Goal: Task Accomplishment & Management: Use online tool/utility

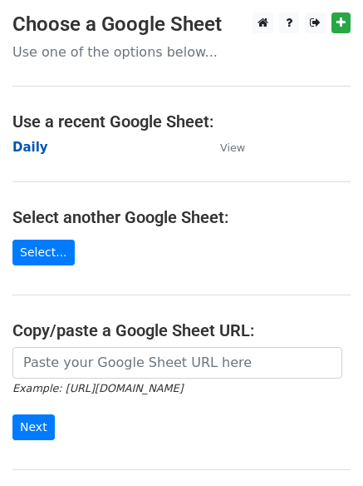
click at [4, 141] on main "Choose a Google Sheet Use one of the options below... Use a recent Google Sheet…" at bounding box center [181, 270] width 363 height 516
click at [28, 146] on strong "Daily" at bounding box center [30, 147] width 36 height 15
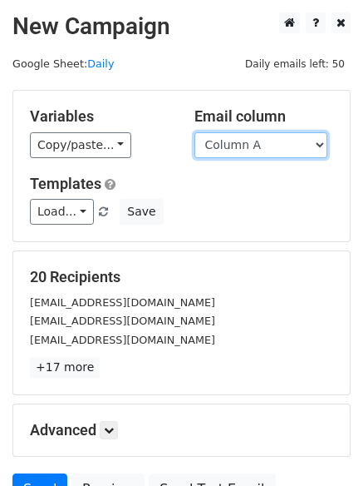
click at [266, 151] on select "Column A Column B Column C Column D Column E" at bounding box center [261, 145] width 133 height 26
click at [360, 89] on div at bounding box center [181, 89] width 363 height 1
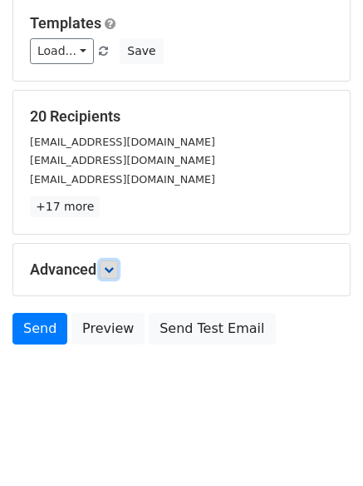
click at [116, 264] on link at bounding box center [109, 269] width 18 height 18
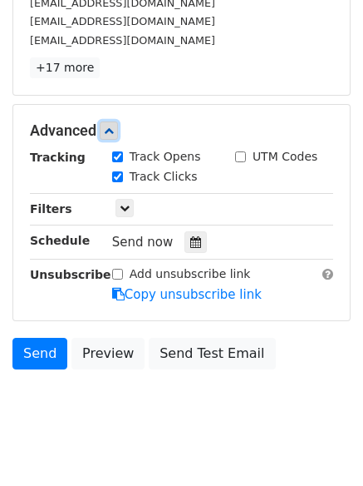
scroll to position [302, 0]
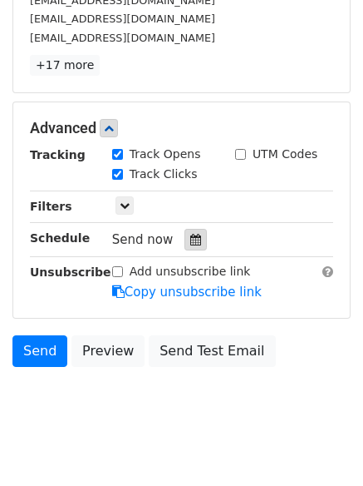
click at [190, 239] on icon at bounding box center [195, 240] width 11 height 12
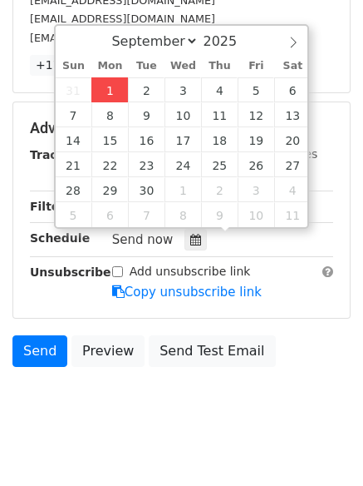
type input "2025-09-01 12:00"
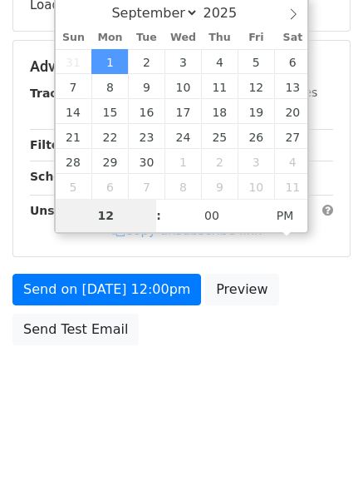
type input "4"
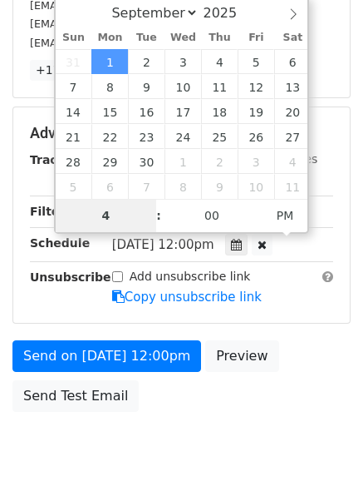
scroll to position [302, 0]
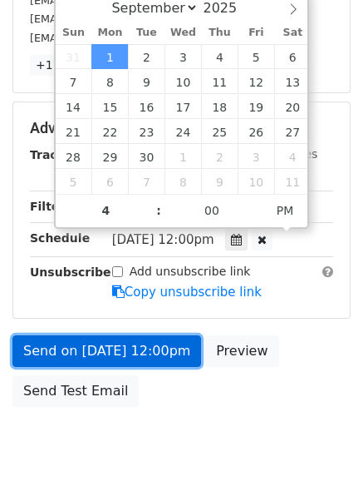
type input "2025-09-01 16:00"
click at [116, 351] on link "Send on Sep 1 at 12:00pm" at bounding box center [106, 351] width 189 height 32
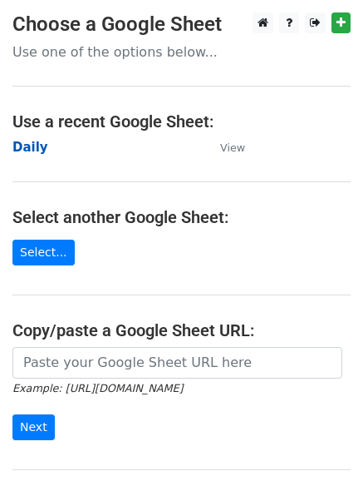
click at [21, 150] on strong "Daily" at bounding box center [30, 147] width 36 height 15
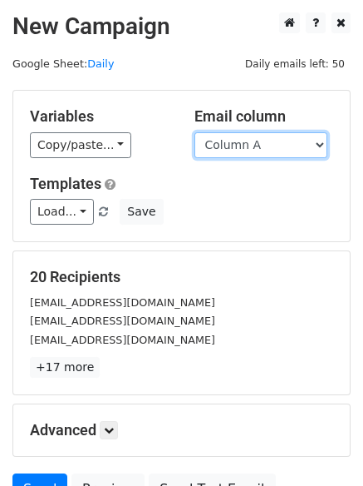
click at [271, 151] on select "Column A Column B Column C Column D Column E" at bounding box center [261, 145] width 133 height 26
select select "Column B"
click at [195, 132] on select "Column A Column B Column C Column D Column E" at bounding box center [261, 145] width 133 height 26
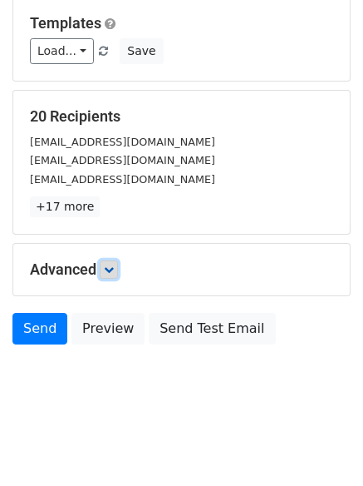
click at [118, 264] on link at bounding box center [109, 269] width 18 height 18
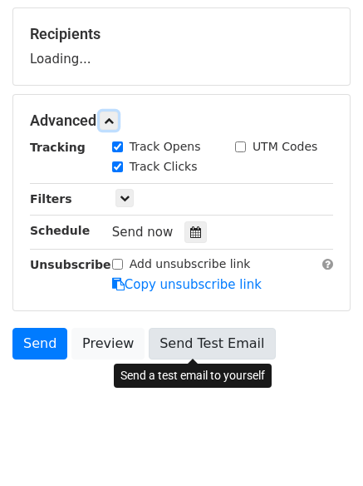
scroll to position [244, 0]
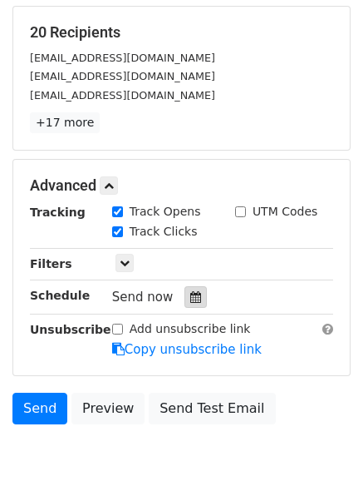
click at [190, 294] on icon at bounding box center [195, 297] width 11 height 12
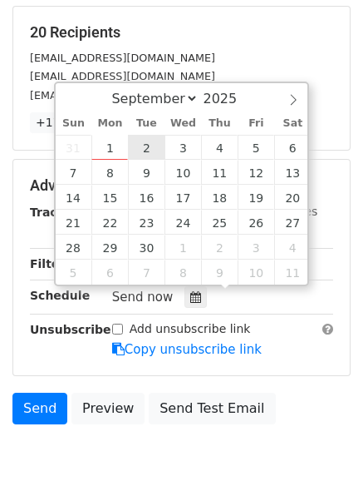
type input "2025-09-02 12:00"
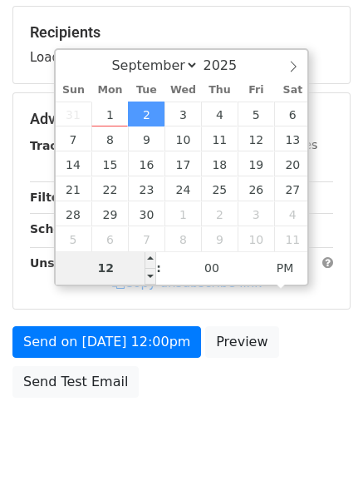
type input "5"
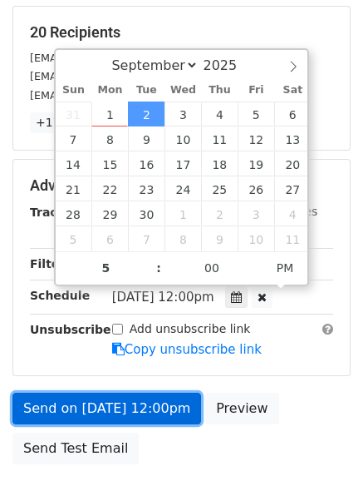
type input "2025-09-02 17:00"
click at [126, 412] on link "Send on Sep 2 at 12:00pm" at bounding box center [106, 408] width 189 height 32
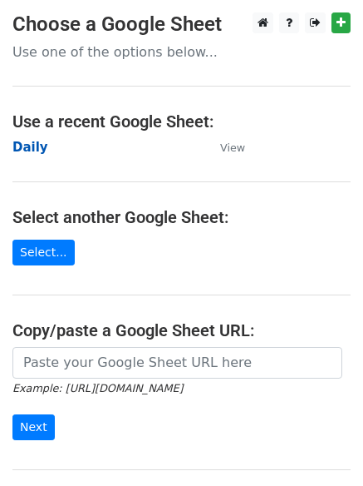
click at [25, 148] on strong "Daily" at bounding box center [30, 147] width 36 height 15
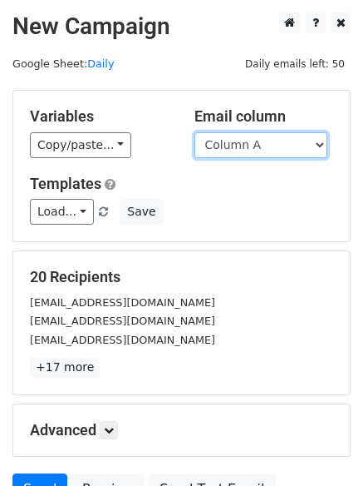
drag, startPoint x: 0, startPoint y: 0, endPoint x: 273, endPoint y: 150, distance: 311.1
click at [273, 150] on select "Column A Column B Column C Column D Column E" at bounding box center [261, 145] width 133 height 26
select select "Column C"
click at [195, 132] on select "Column A Column B Column C Column D Column E" at bounding box center [261, 145] width 133 height 26
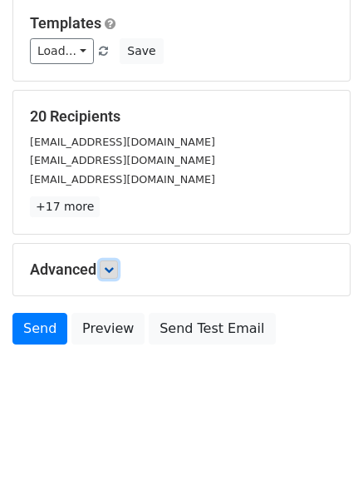
click at [118, 271] on link at bounding box center [109, 269] width 18 height 18
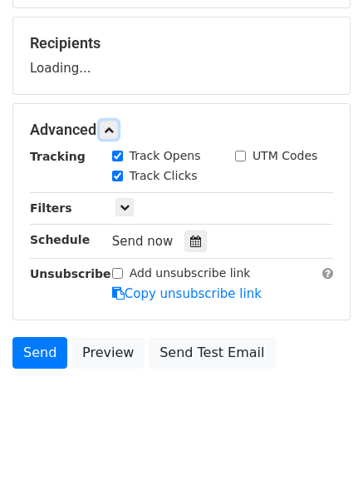
scroll to position [239, 0]
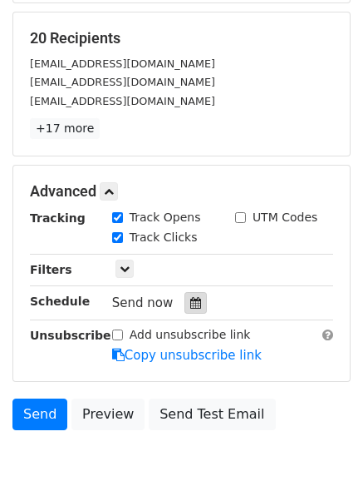
click at [185, 293] on div at bounding box center [196, 303] width 22 height 22
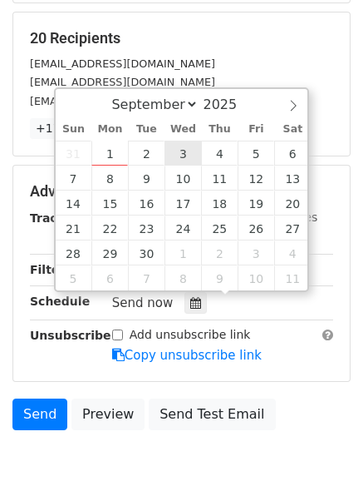
type input "2025-09-03 12:00"
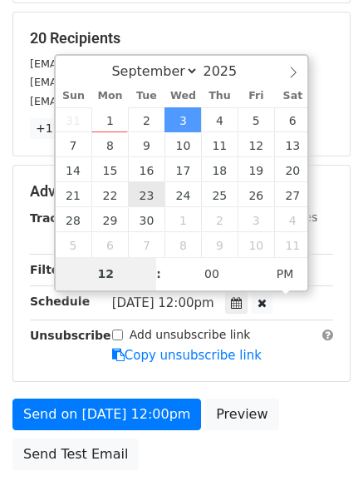
type input "6"
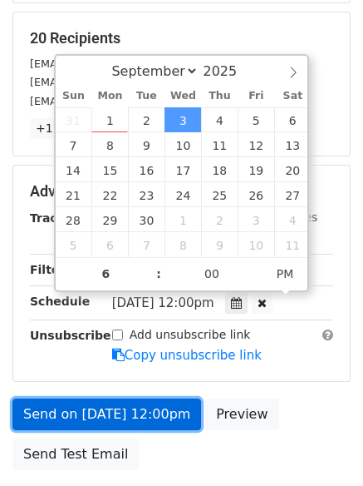
type input "2025-09-03 18:00"
click at [110, 407] on link "Send on Sep 3 at 12:00pm" at bounding box center [106, 414] width 189 height 32
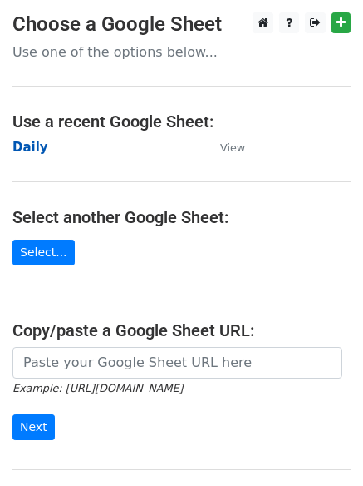
click at [26, 143] on strong "Daily" at bounding box center [30, 147] width 36 height 15
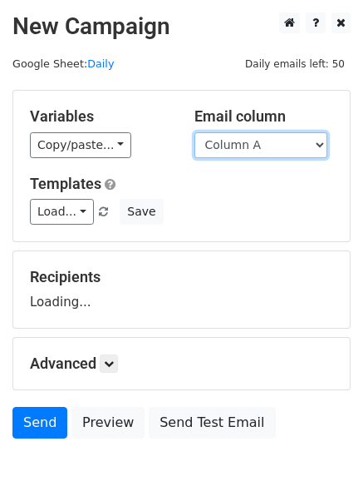
drag, startPoint x: 0, startPoint y: 0, endPoint x: 241, endPoint y: 141, distance: 279.5
click at [241, 141] on select "Column A Column B Column C Column D Column E" at bounding box center [261, 145] width 133 height 26
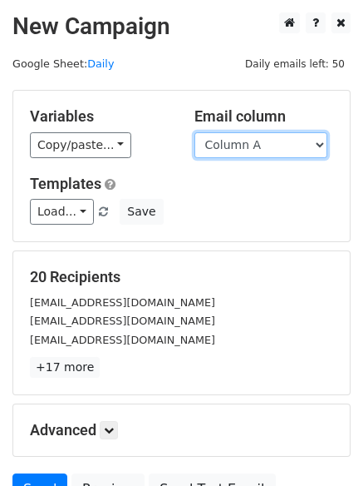
drag, startPoint x: 248, startPoint y: 146, endPoint x: 253, endPoint y: 157, distance: 11.9
click at [248, 146] on select "Column A Column B Column C Column D Column E" at bounding box center [261, 145] width 133 height 26
select select "Column D"
click at [195, 132] on select "Column A Column B Column C Column D Column E" at bounding box center [261, 145] width 133 height 26
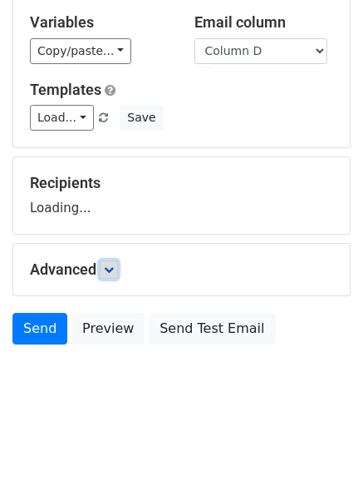
click at [109, 273] on icon at bounding box center [109, 269] width 10 height 10
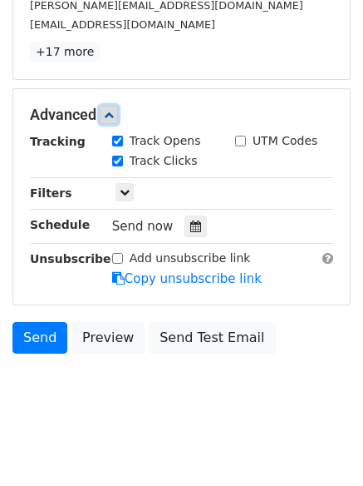
scroll to position [318, 0]
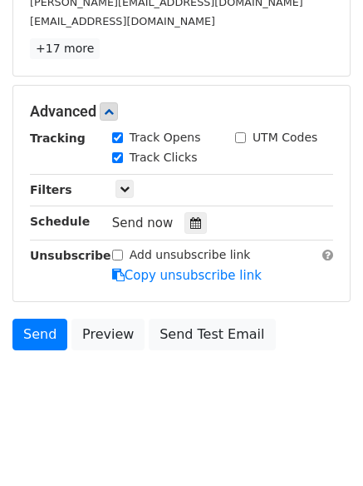
click at [182, 208] on div "Tracking Track Opens UTM Codes Track Clicks Filters Only include spreadsheet ro…" at bounding box center [181, 206] width 303 height 155
drag, startPoint x: 182, startPoint y: 208, endPoint x: 182, endPoint y: 218, distance: 10.0
click at [182, 210] on div "Tracking Track Opens UTM Codes Track Clicks Filters Only include spreadsheet ro…" at bounding box center [181, 206] width 303 height 155
click at [190, 218] on icon at bounding box center [195, 223] width 11 height 12
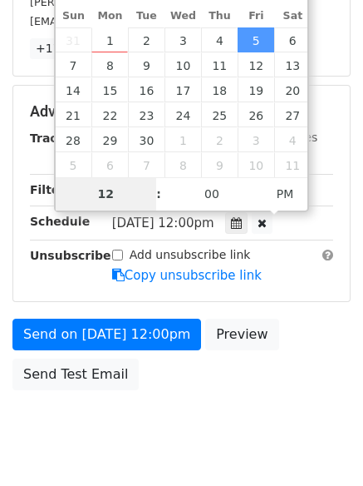
scroll to position [297, 0]
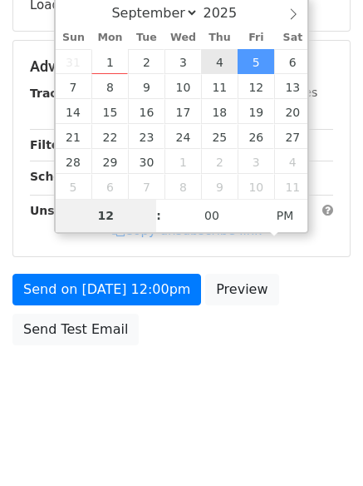
type input "2025-09-04 12:00"
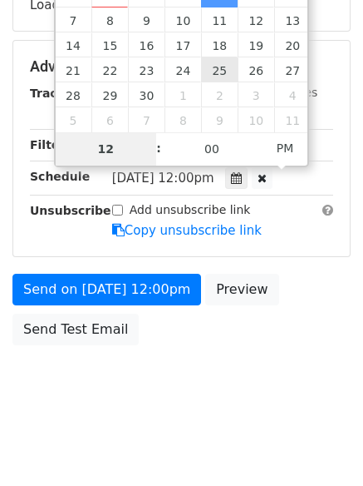
type input "7"
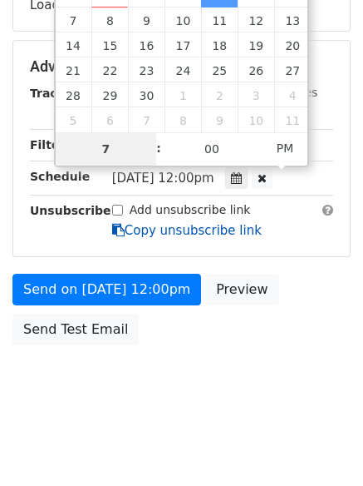
scroll to position [318, 0]
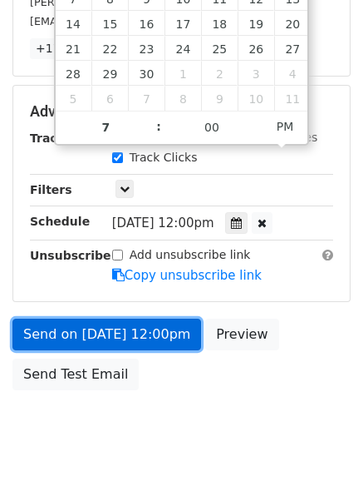
type input "2025-09-04 19:00"
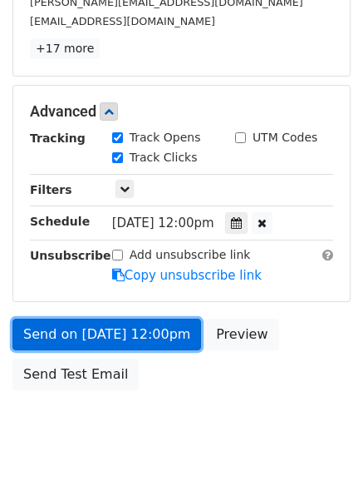
click at [115, 320] on link "Send on Sep 4 at 12:00pm" at bounding box center [106, 334] width 189 height 32
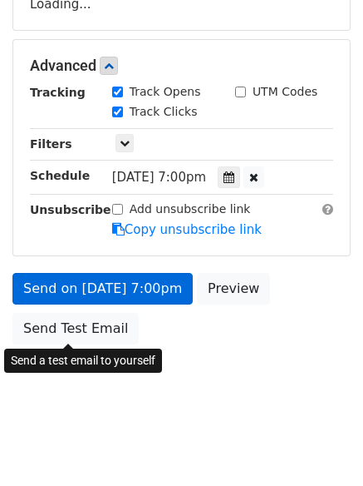
scroll to position [297, 0]
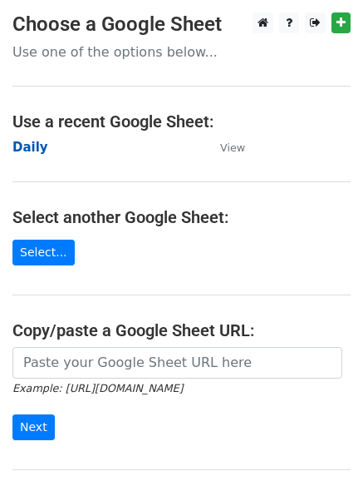
click at [27, 143] on strong "Daily" at bounding box center [30, 147] width 36 height 15
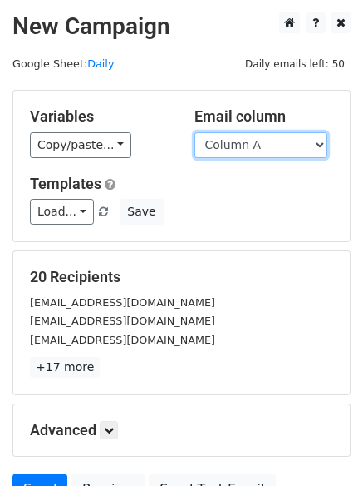
drag, startPoint x: 0, startPoint y: 0, endPoint x: 280, endPoint y: 155, distance: 320.5
click at [275, 149] on select "Column A Column B Column C Column D Column E" at bounding box center [261, 145] width 133 height 26
select select "Column E"
click at [195, 132] on select "Column A Column B Column C Column D Column E" at bounding box center [261, 145] width 133 height 26
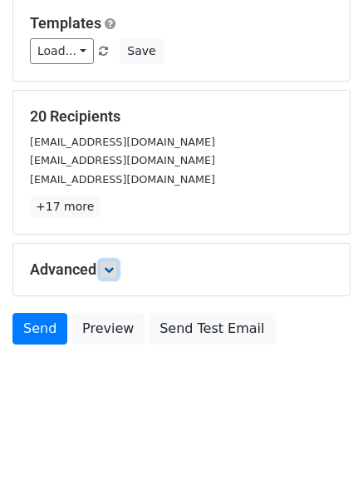
click at [114, 273] on icon at bounding box center [109, 269] width 10 height 10
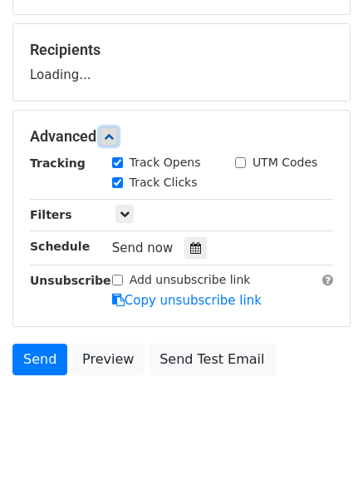
scroll to position [239, 0]
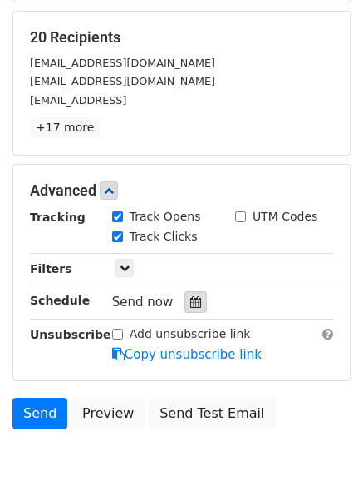
click at [194, 308] on div at bounding box center [196, 302] width 22 height 22
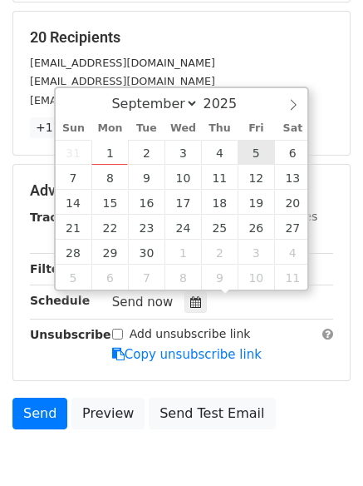
type input "2025-09-05 12:00"
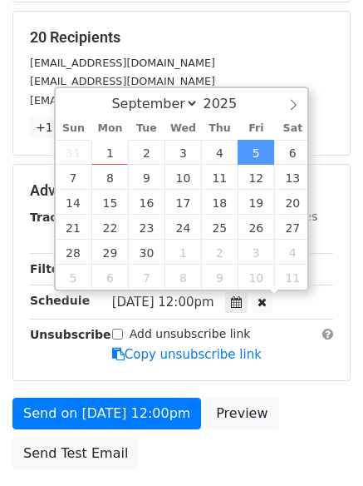
scroll to position [1, 0]
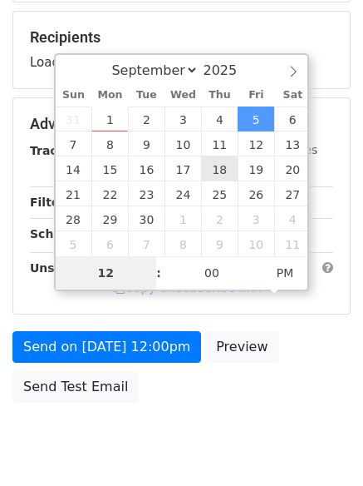
type input "8"
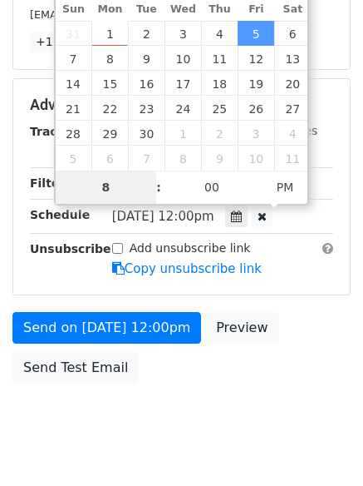
scroll to position [363, 0]
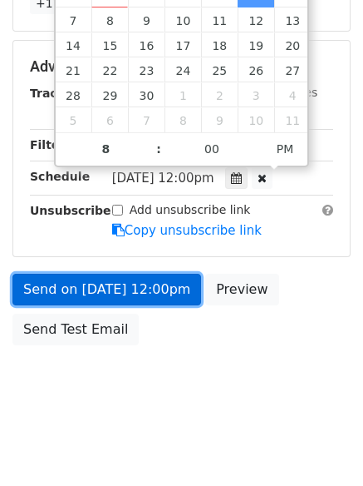
type input "2025-09-05 20:00"
click at [108, 290] on link "Send on Sep 5 at 12:00pm" at bounding box center [106, 290] width 189 height 32
